Goal: Task Accomplishment & Management: Manage account settings

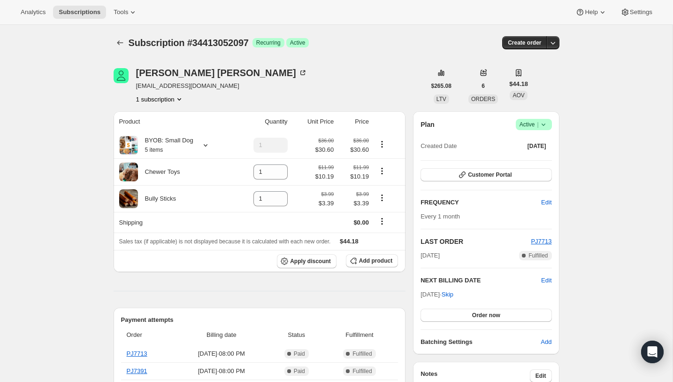
click at [548, 122] on span "Success Active |" at bounding box center [534, 124] width 36 height 11
click at [537, 155] on span "Cancel subscription" at bounding box center [530, 158] width 53 height 7
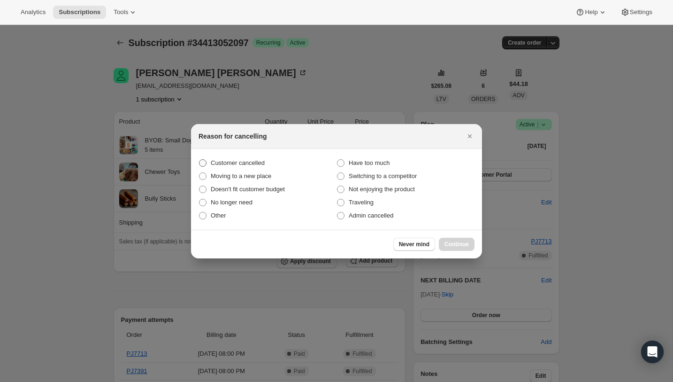
click at [260, 165] on span "Customer cancelled" at bounding box center [238, 162] width 54 height 7
click at [200, 160] on input "Customer cancelled" at bounding box center [199, 159] width 0 height 0
radio input "true"
click at [452, 243] on span "Continue" at bounding box center [457, 244] width 24 height 8
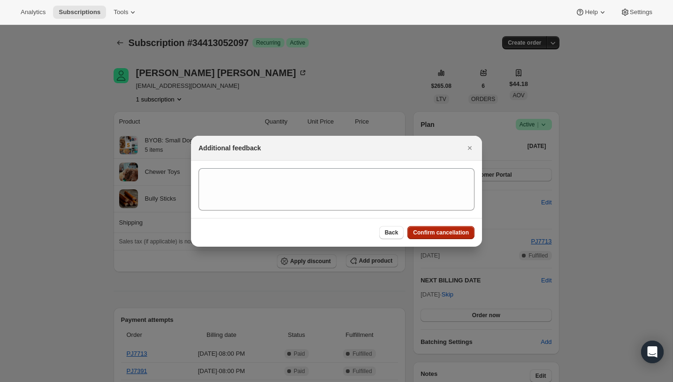
click at [447, 234] on span "Confirm cancellation" at bounding box center [441, 233] width 56 height 8
